Goal: Task Accomplishment & Management: Manage account settings

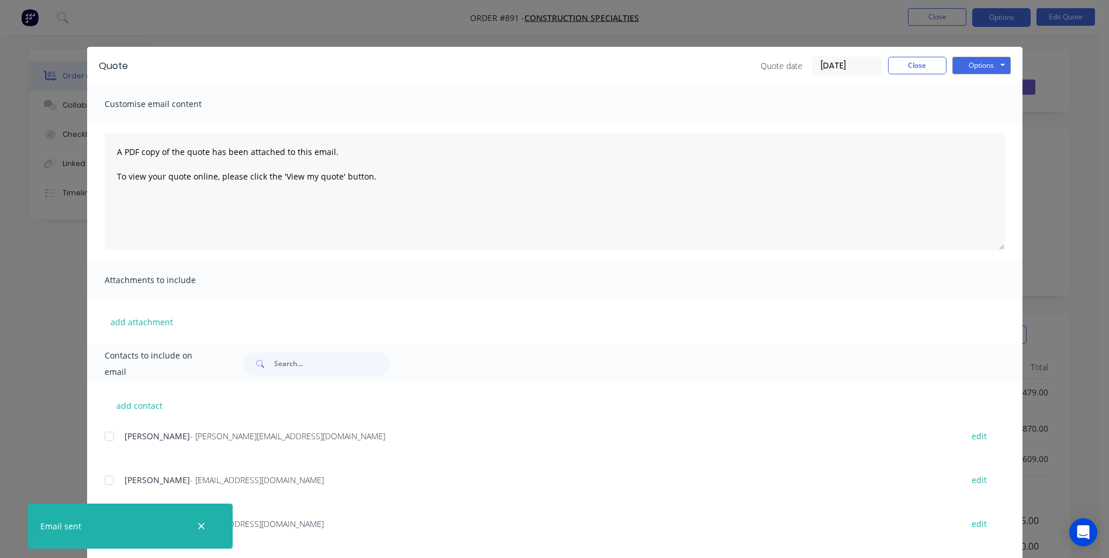
scroll to position [124, 0]
click at [913, 70] on button "Close" at bounding box center [917, 66] width 58 height 18
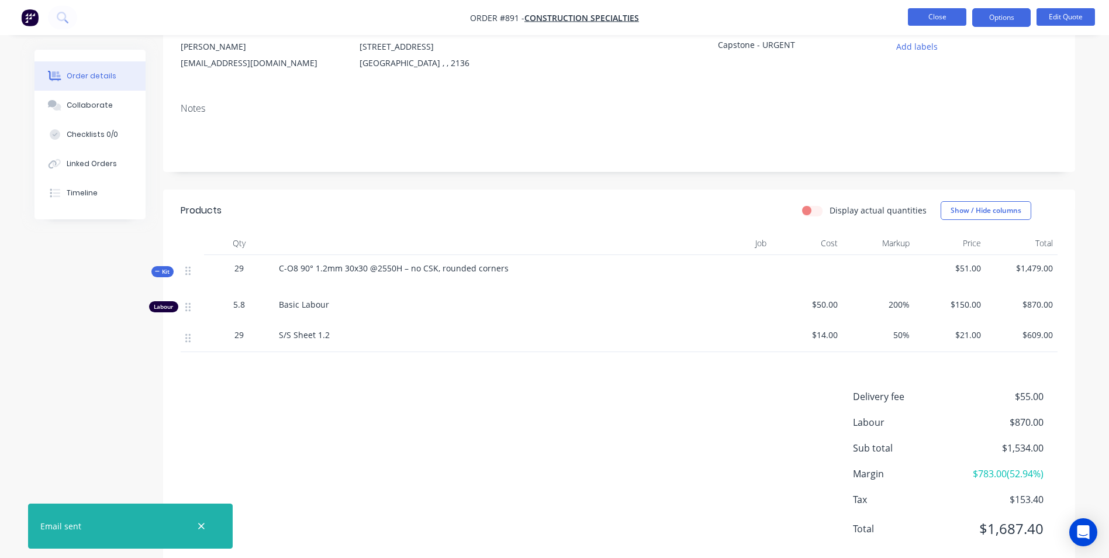
click at [944, 23] on button "Close" at bounding box center [937, 17] width 58 height 18
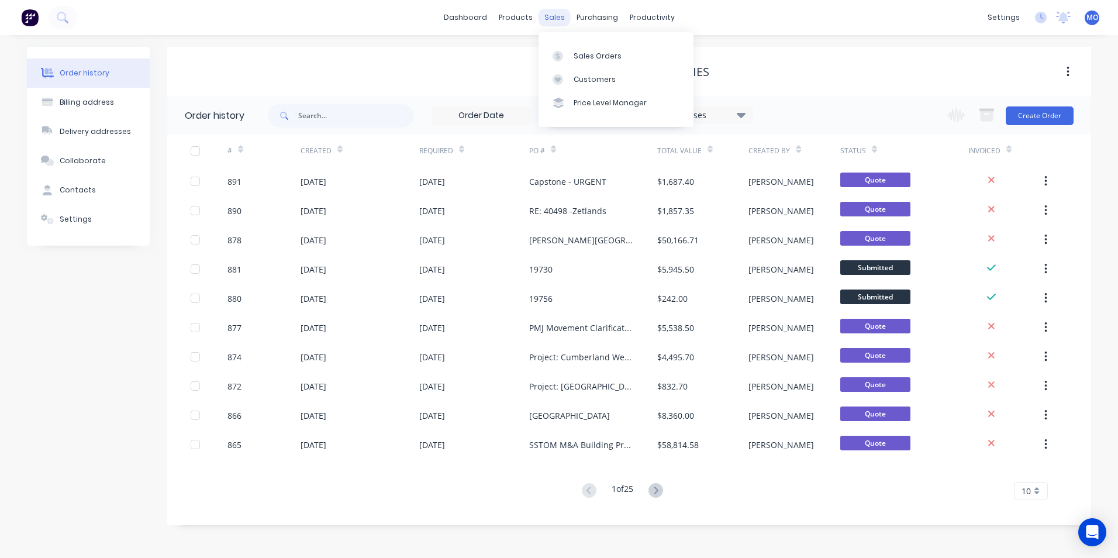
click at [554, 13] on div "sales" at bounding box center [554, 18] width 32 height 18
click at [581, 51] on div "Sales Orders" at bounding box center [597, 56] width 48 height 11
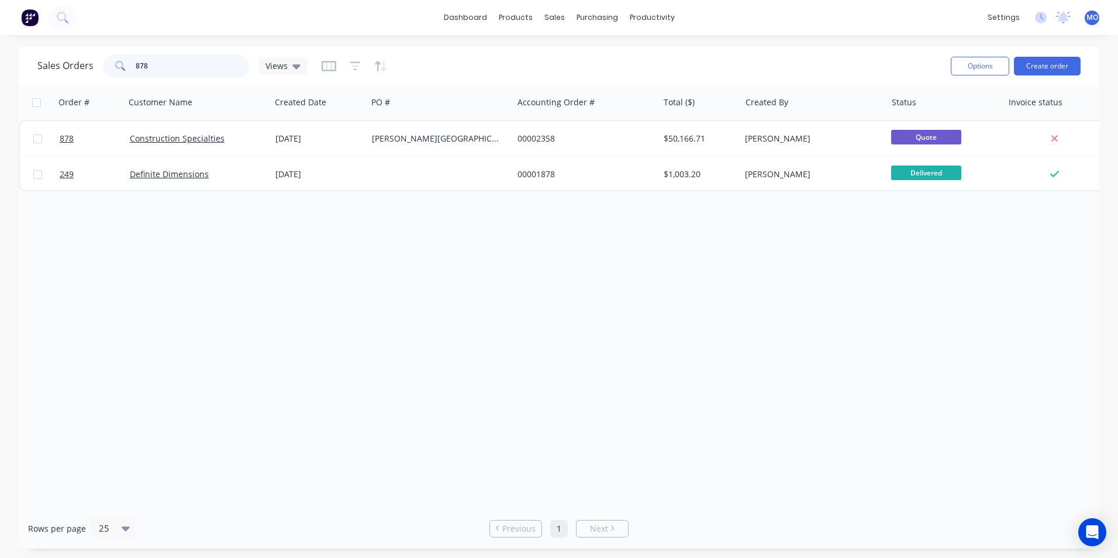
click at [125, 65] on div "878" at bounding box center [176, 65] width 146 height 23
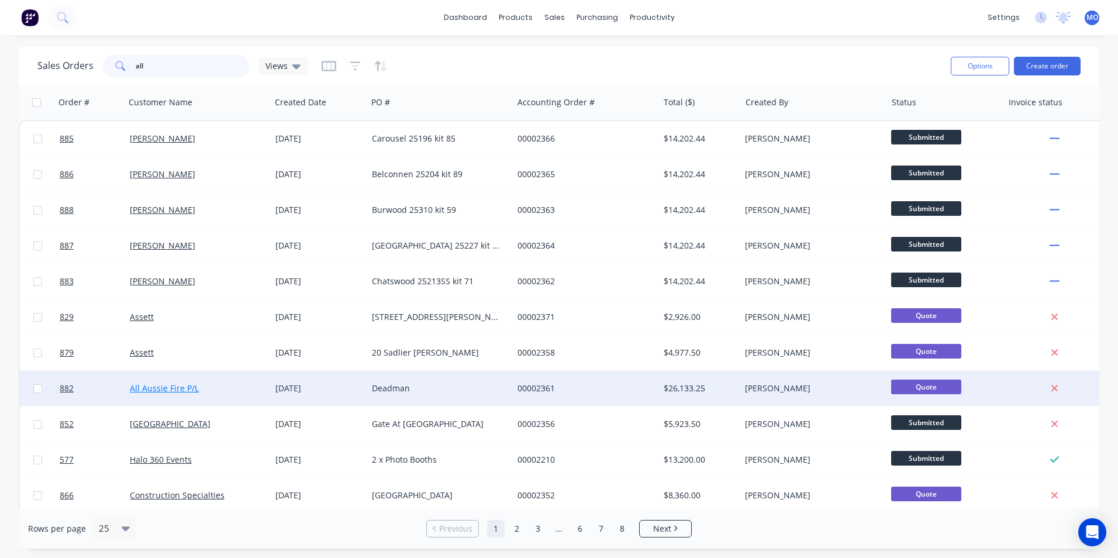
type input "all"
click at [164, 386] on link "All Aussie Fire P/L" at bounding box center [164, 387] width 69 height 11
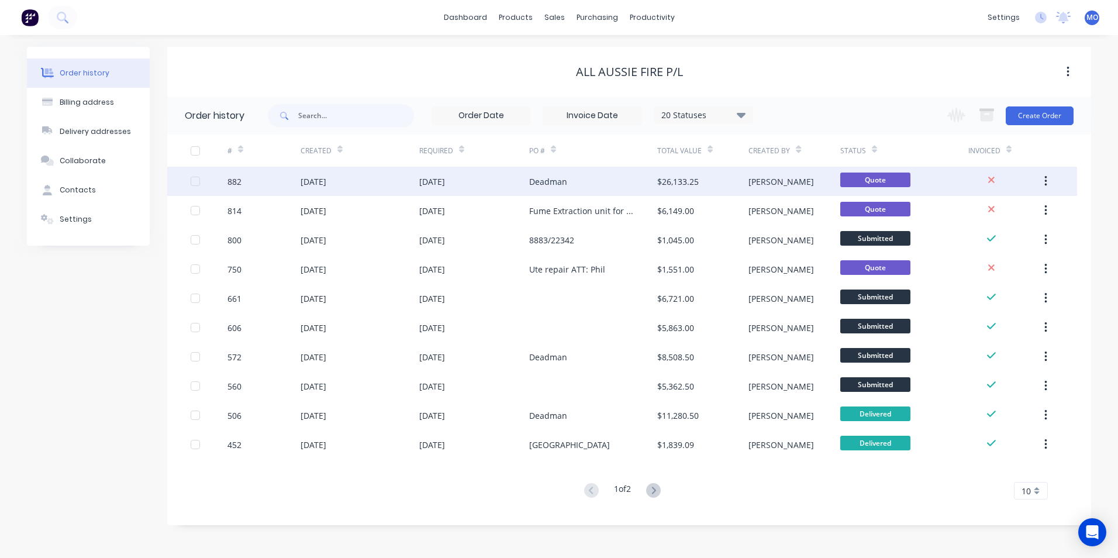
click at [302, 179] on div "[DATE]" at bounding box center [313, 181] width 26 height 12
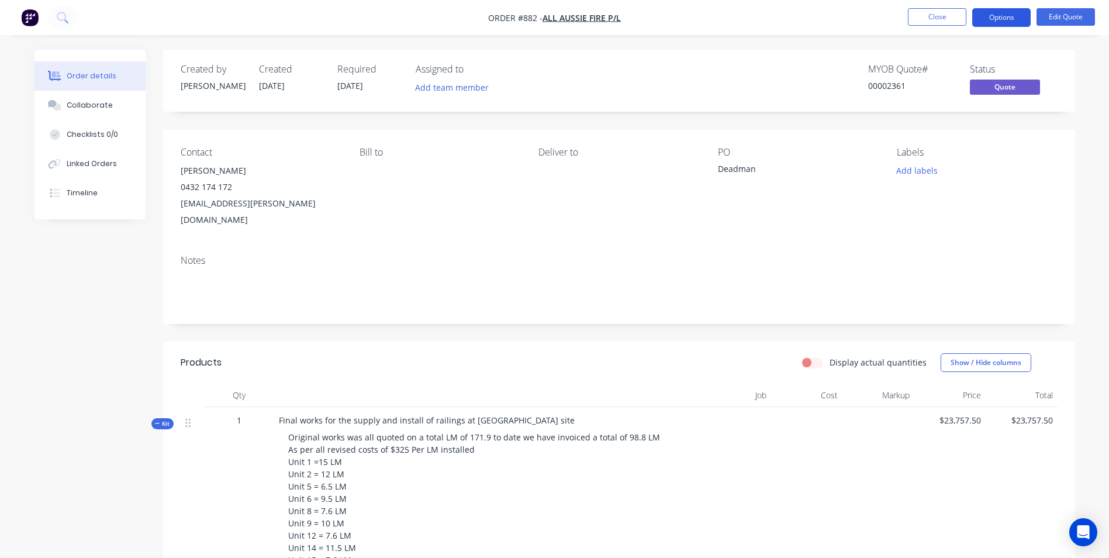
click at [1007, 19] on button "Options" at bounding box center [1001, 17] width 58 height 19
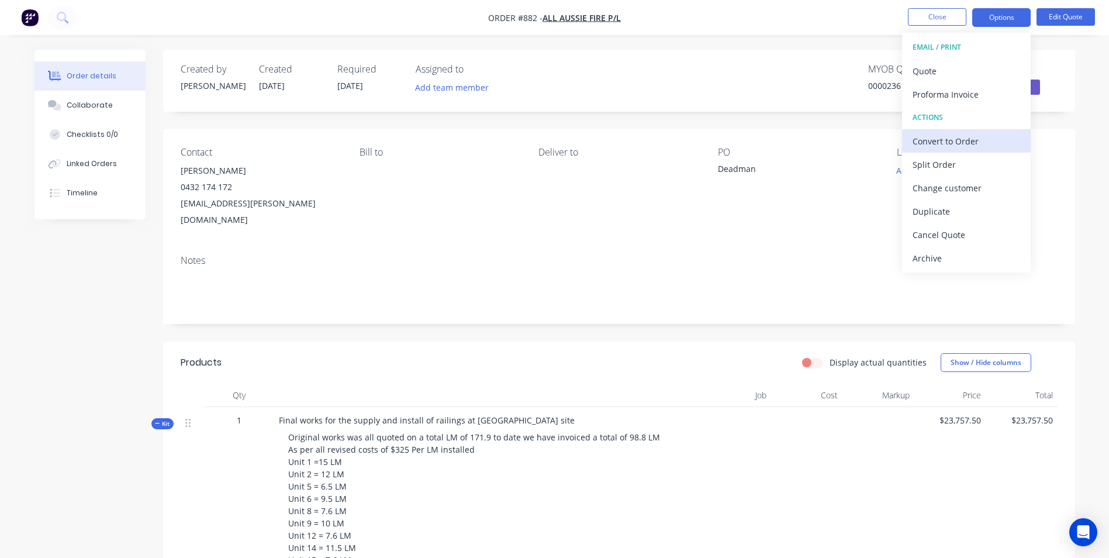
click at [921, 134] on div "Convert to Order" at bounding box center [967, 141] width 108 height 17
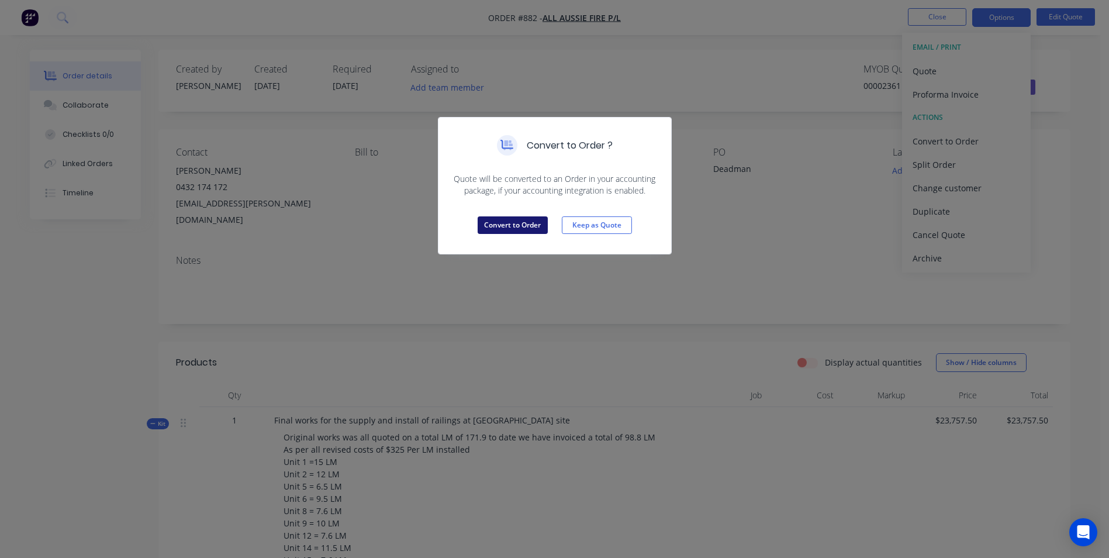
click at [503, 220] on button "Convert to Order" at bounding box center [513, 225] width 70 height 18
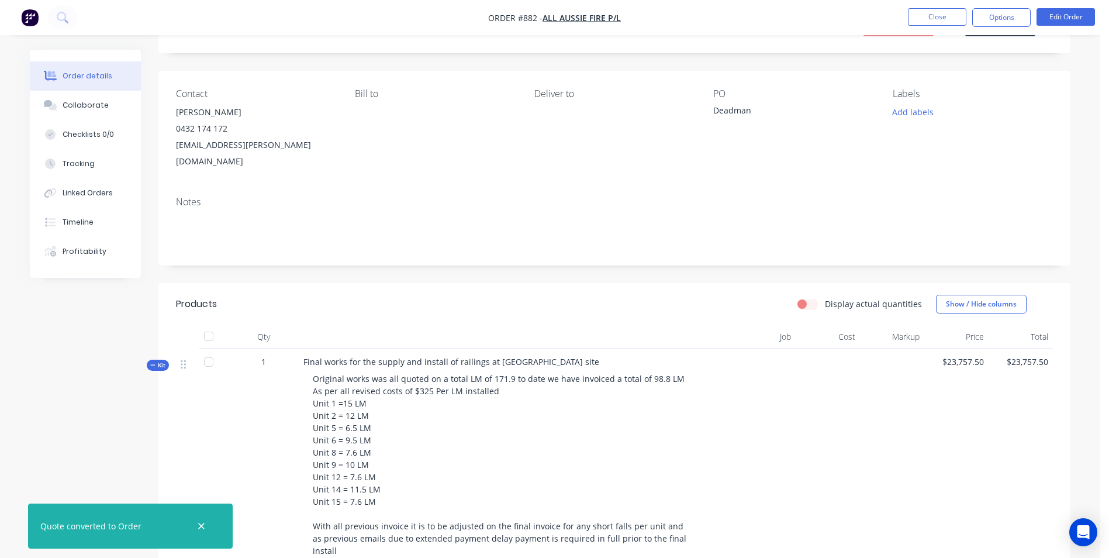
scroll to position [117, 0]
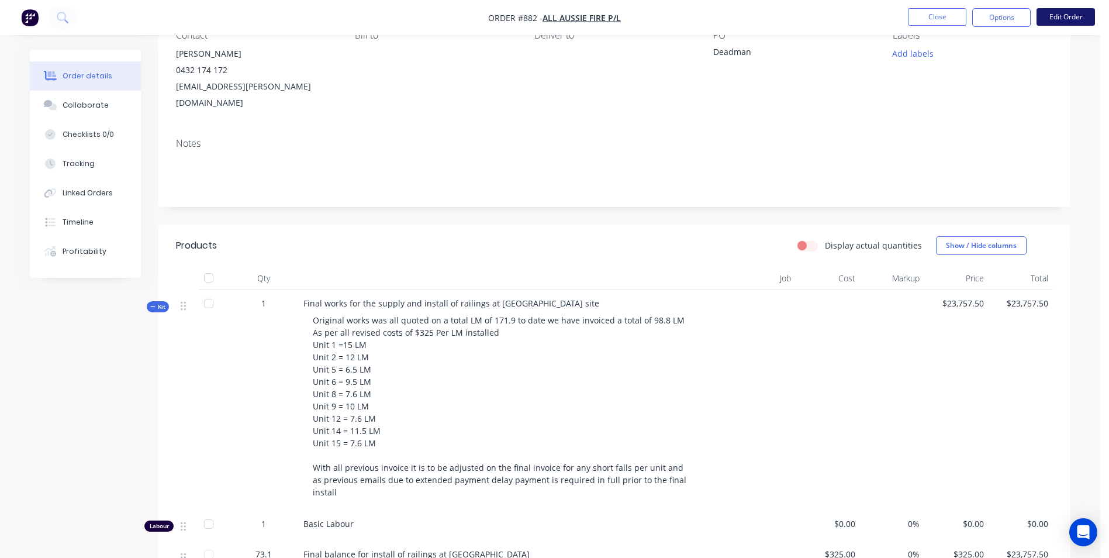
click at [1057, 15] on button "Edit Order" at bounding box center [1065, 17] width 58 height 18
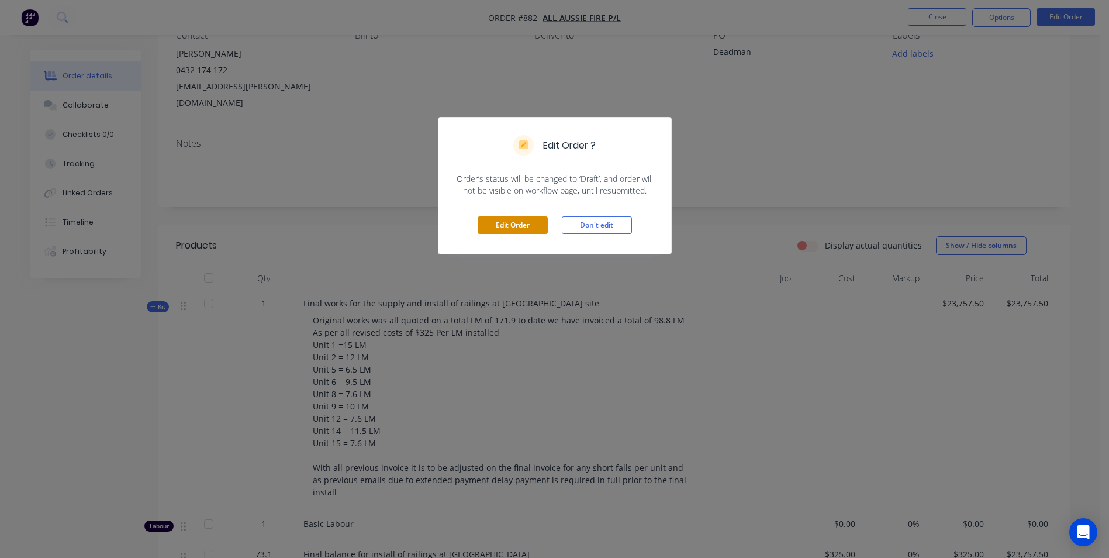
click at [520, 231] on button "Edit Order" at bounding box center [513, 225] width 70 height 18
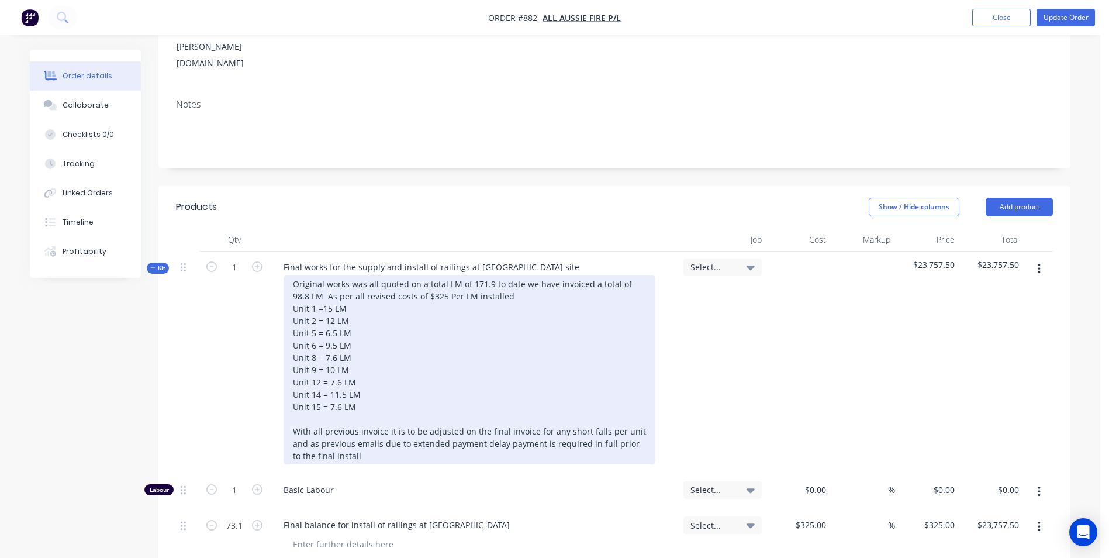
scroll to position [175, 0]
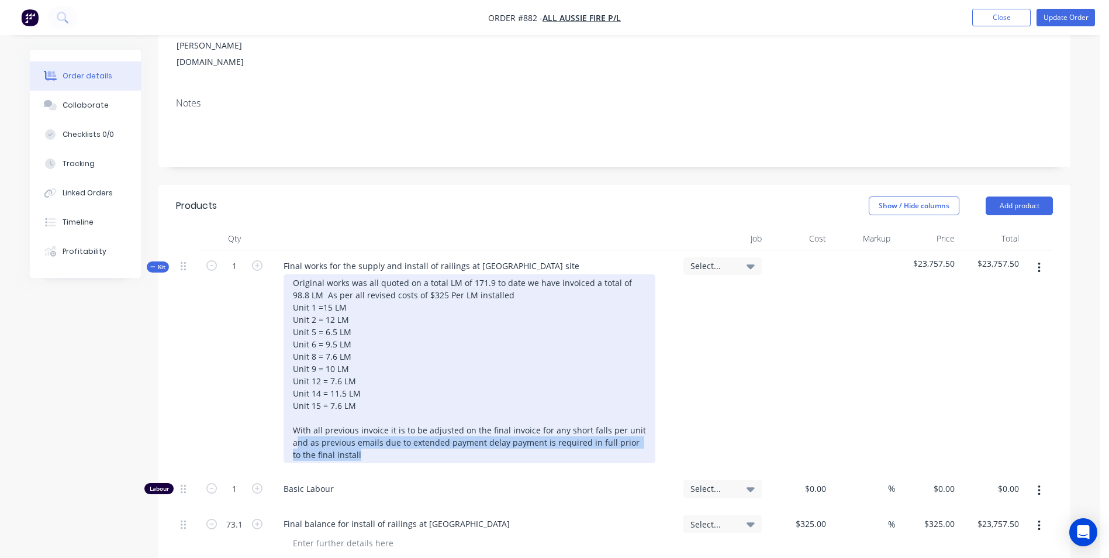
drag, startPoint x: 354, startPoint y: 419, endPoint x: 300, endPoint y: 407, distance: 55.0
click at [296, 408] on div "Original works was all quoted on a total LM of 171.9 to date we have invoiced a…" at bounding box center [470, 368] width 372 height 189
click at [293, 396] on div "Original works was all quoted on a total LM of 171.9 to date we have invoiced a…" at bounding box center [470, 368] width 372 height 189
drag, startPoint x: 338, startPoint y: 419, endPoint x: 295, endPoint y: 395, distance: 50.0
click at [295, 395] on div "Original works was all quoted on a total LM of 171.9 to date we have invoiced a…" at bounding box center [470, 368] width 372 height 189
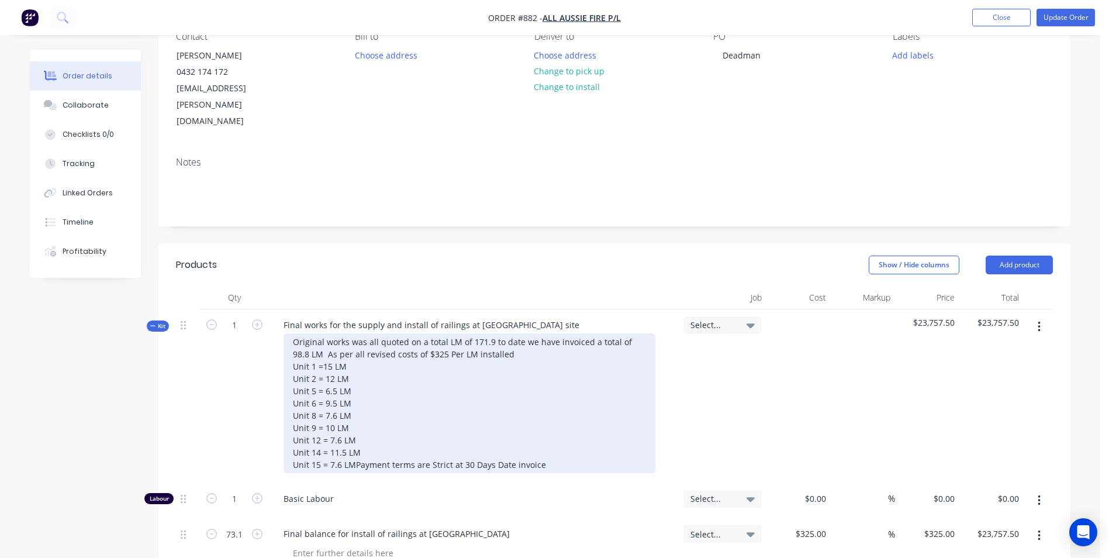
scroll to position [58, 0]
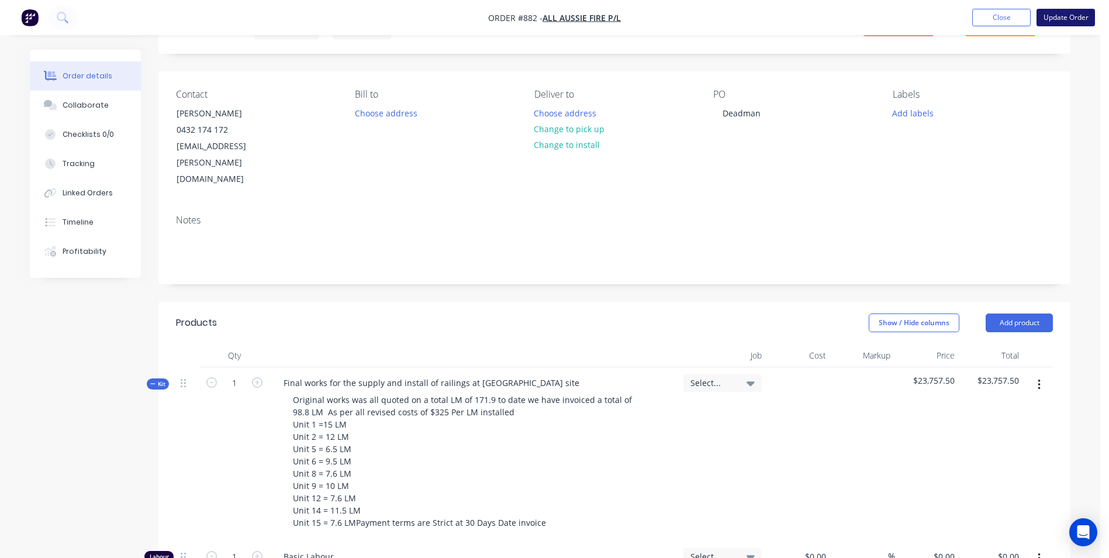
click at [1065, 18] on button "Update Order" at bounding box center [1065, 18] width 58 height 18
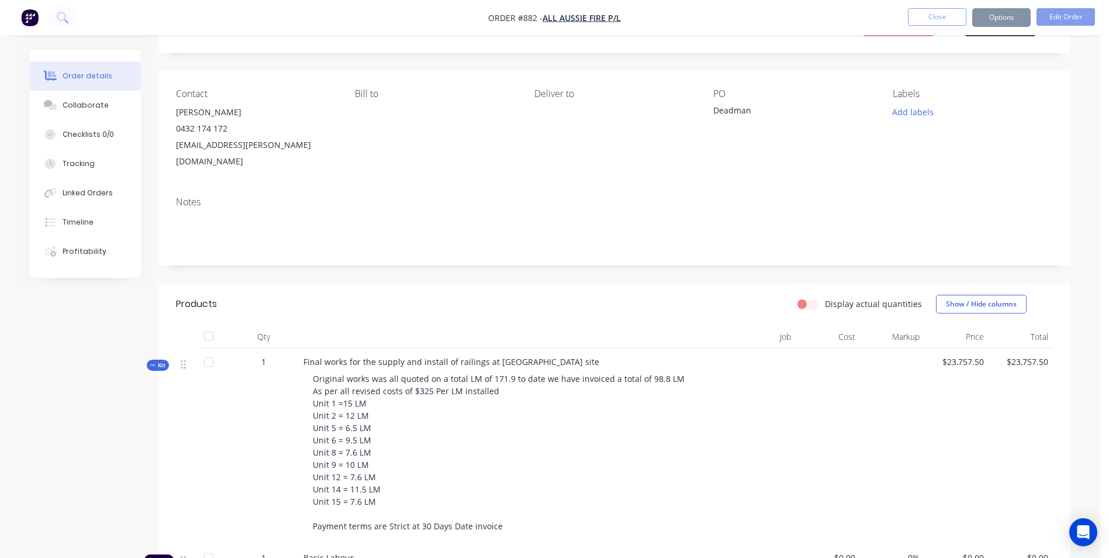
scroll to position [0, 0]
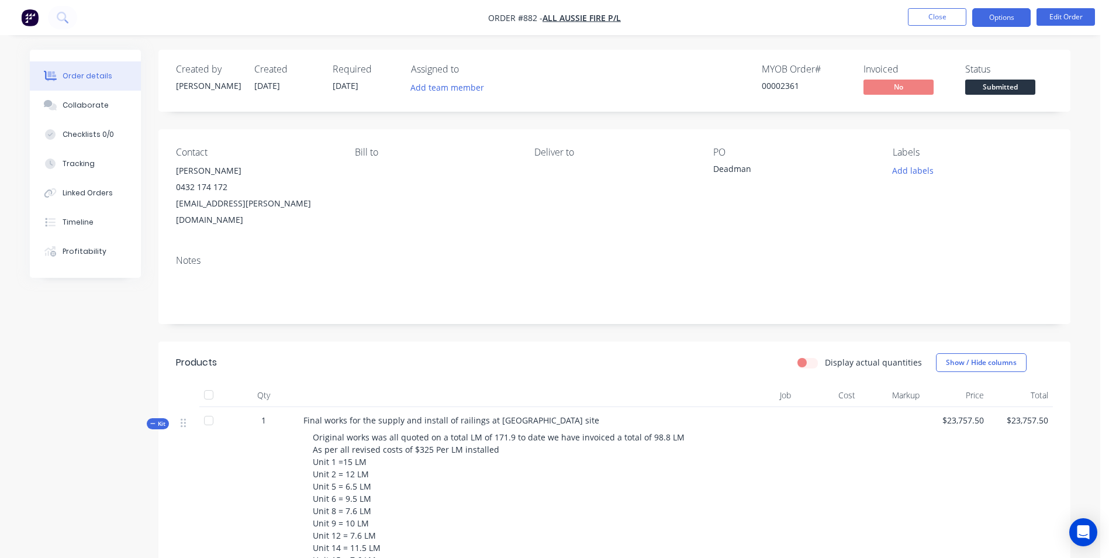
click at [996, 23] on button "Options" at bounding box center [1001, 17] width 58 height 19
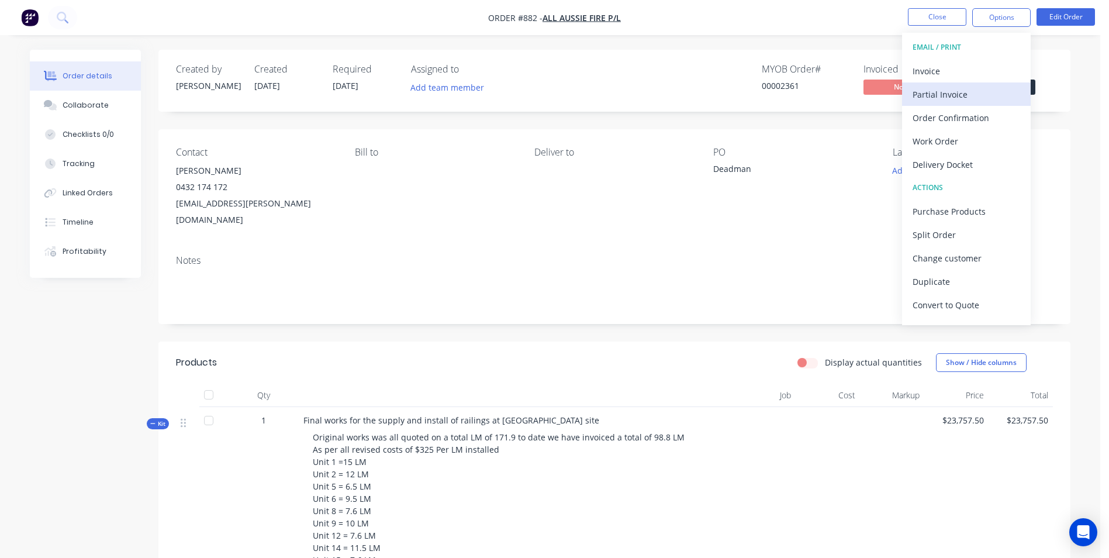
click at [941, 101] on div "Partial Invoice" at bounding box center [967, 94] width 108 height 17
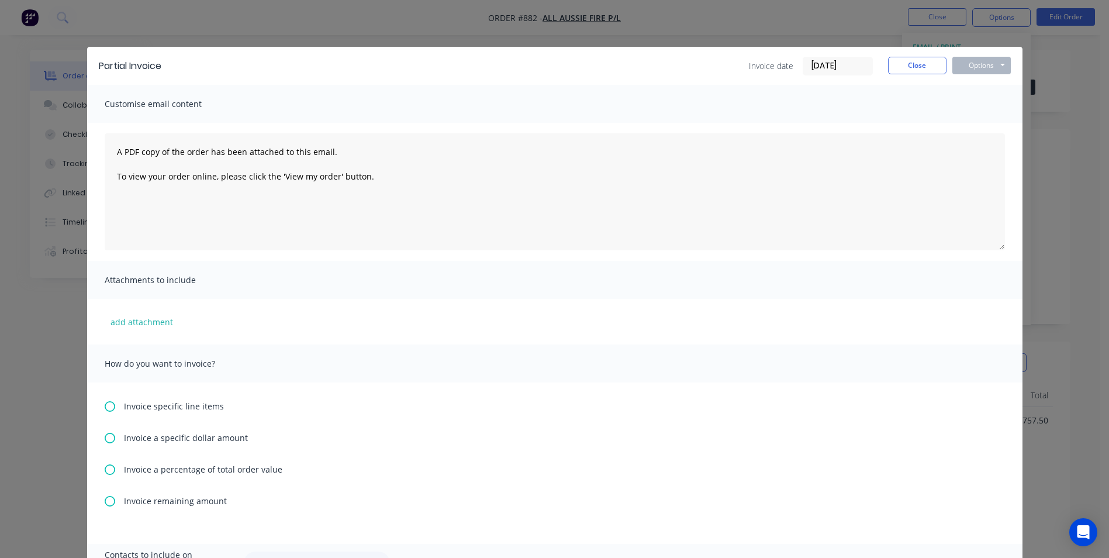
click at [105, 464] on icon at bounding box center [110, 469] width 11 height 11
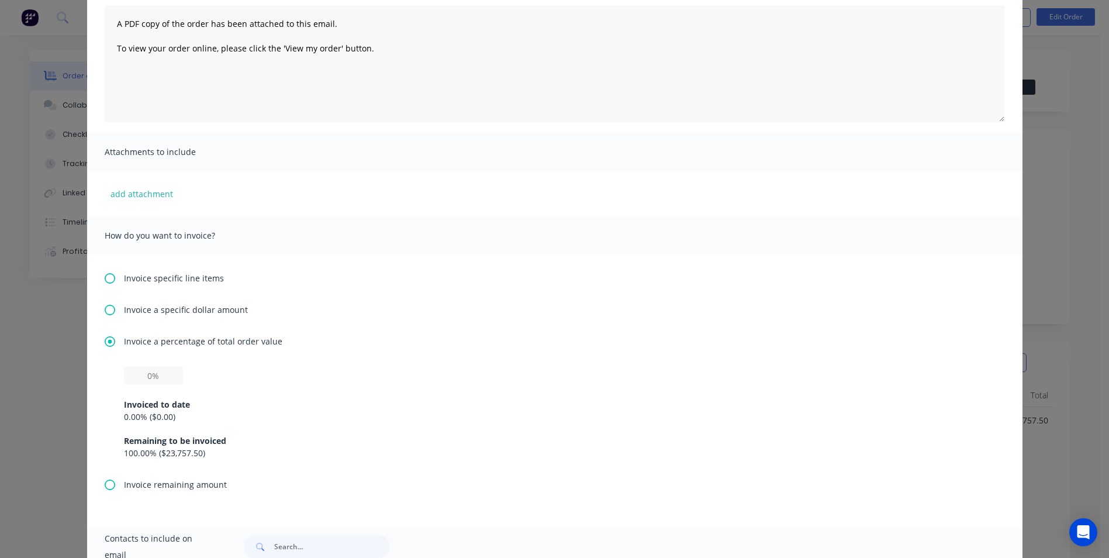
scroll to position [175, 0]
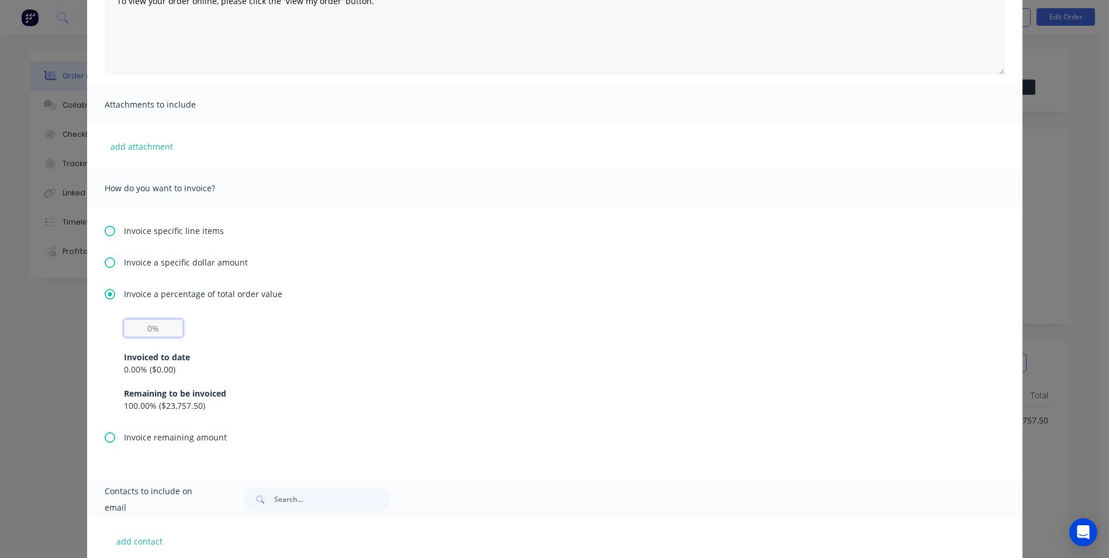
click at [153, 322] on input "text" at bounding box center [153, 328] width 59 height 18
type input "50%"
click at [395, 412] on div "50% Invoiced to date 0.00 % ( $0.00 ) Remaining to be invoiced 100.00 % ( $23,7…" at bounding box center [555, 375] width 900 height 112
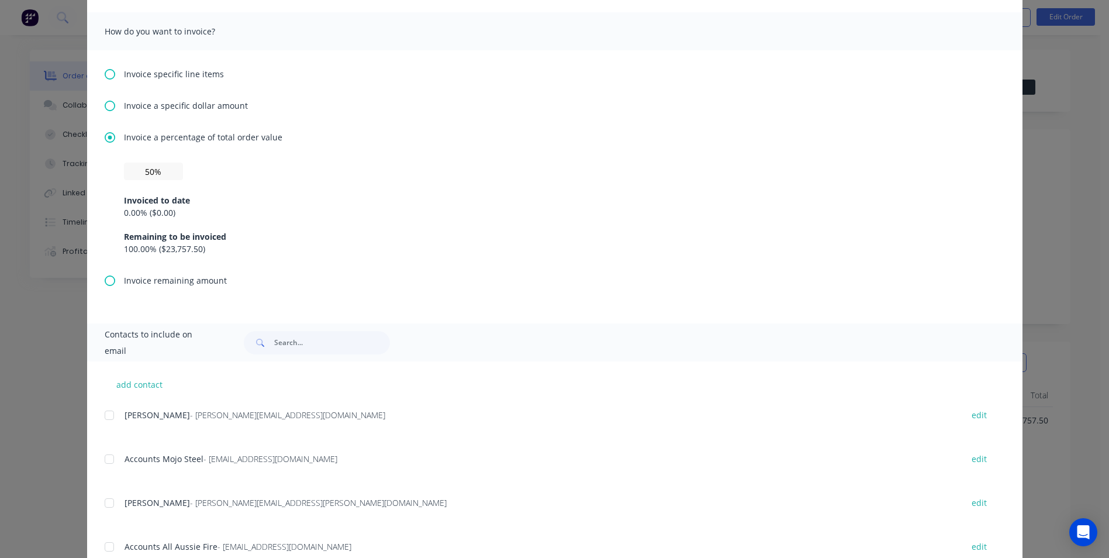
scroll to position [417, 0]
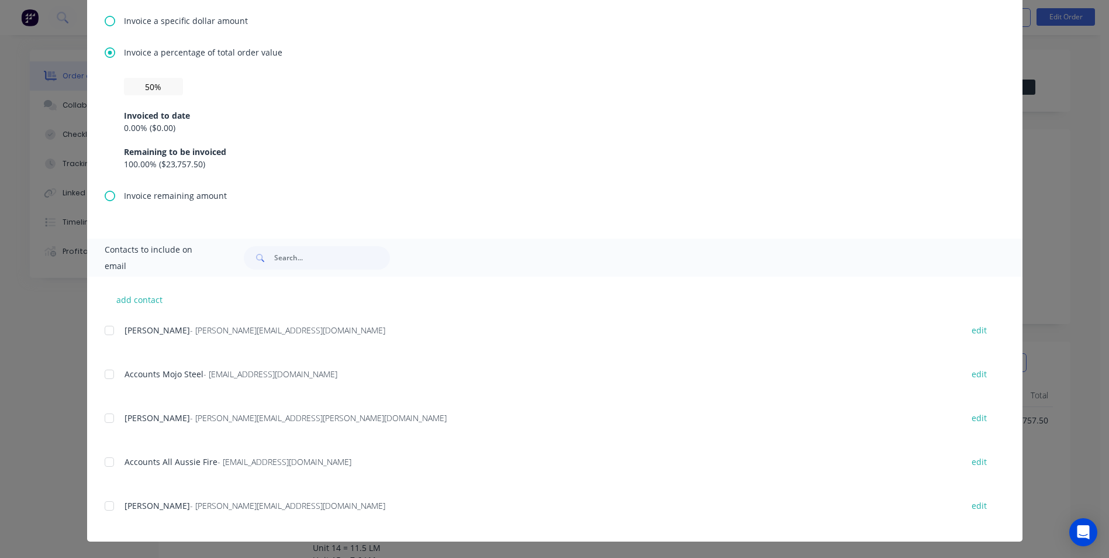
click at [107, 410] on div at bounding box center [109, 417] width 23 height 23
click at [105, 334] on div at bounding box center [109, 330] width 23 height 23
click at [101, 374] on div at bounding box center [109, 373] width 23 height 23
click at [98, 462] on div "add contact [PERSON_NAME] - [PERSON_NAME][EMAIL_ADDRESS][DOMAIN_NAME] edit Acco…" at bounding box center [554, 409] width 935 height 265
click at [106, 460] on div at bounding box center [109, 461] width 23 height 23
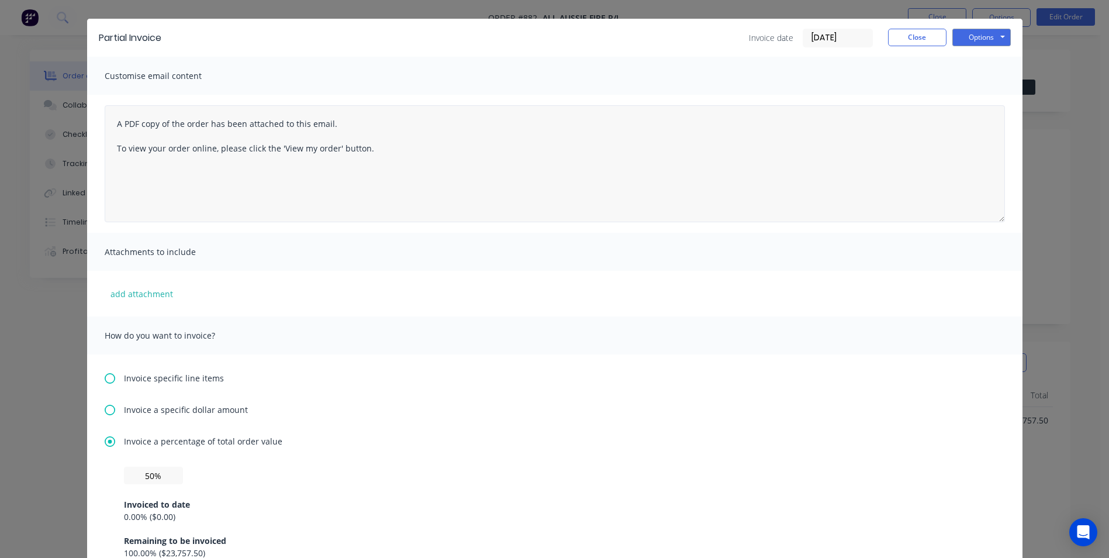
scroll to position [0, 0]
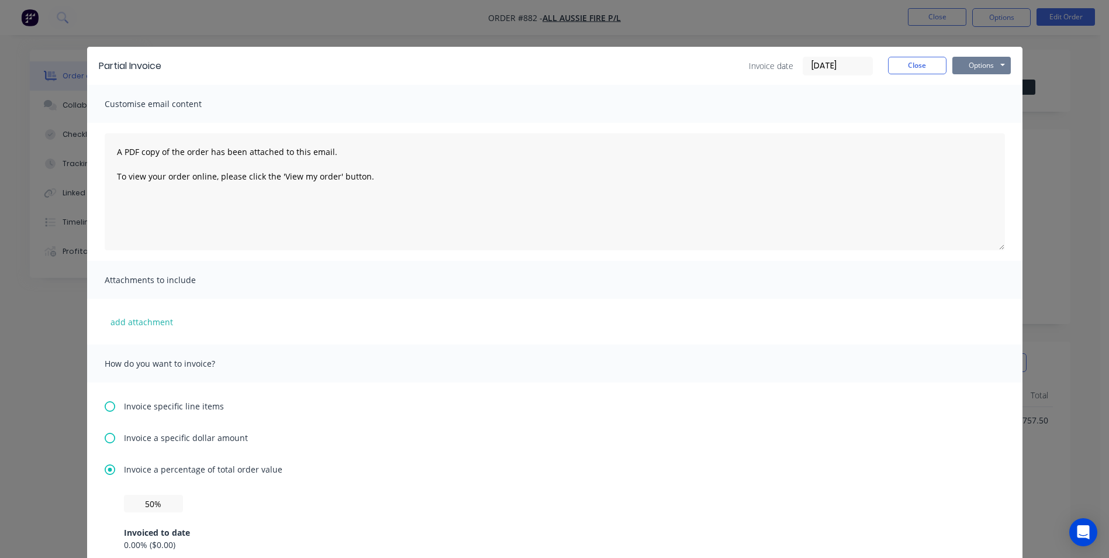
click at [974, 67] on button "Options" at bounding box center [981, 66] width 58 height 18
click at [970, 122] on button "Email" at bounding box center [989, 124] width 75 height 19
